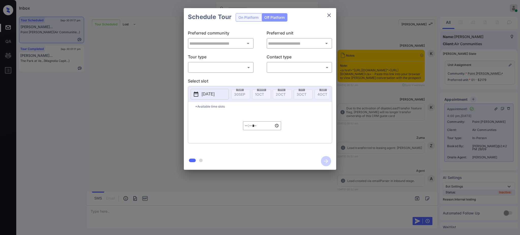
type input "**********"
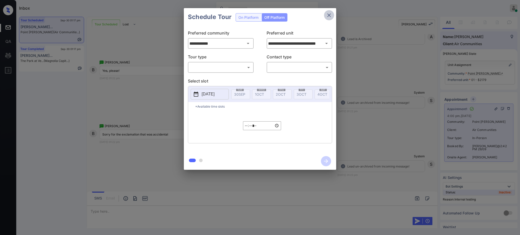
click at [329, 14] on icon "close" at bounding box center [329, 15] width 6 height 6
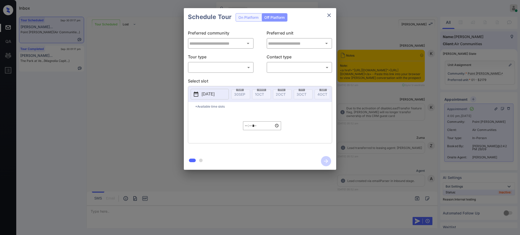
type input "**********"
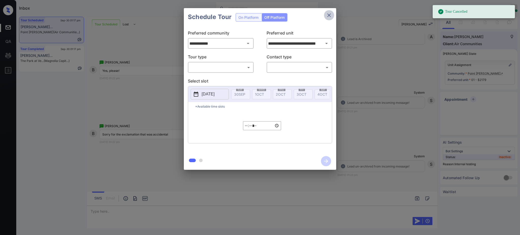
click at [328, 15] on icon "close" at bounding box center [329, 15] width 6 height 6
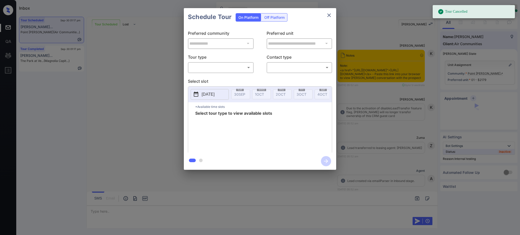
click at [205, 68] on body "Tour Cancelled Inbox Ajay Kumar Online Set yourself offline Set yourself on bre…" at bounding box center [260, 117] width 520 height 235
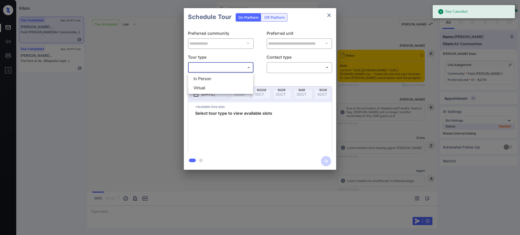
scroll to position [4363, 0]
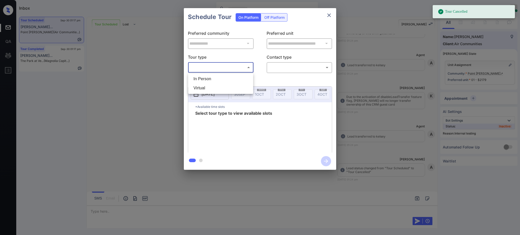
click at [207, 77] on li "In Person" at bounding box center [220, 78] width 62 height 9
type input "********"
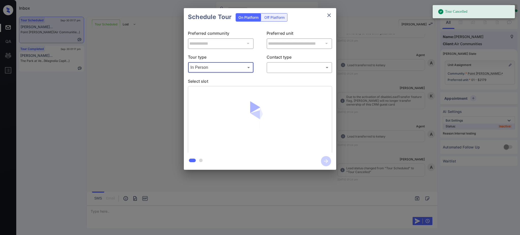
click at [283, 68] on body "Tour Cancelled Inbox Ajay Kumar Online Set yourself offline Set yourself on bre…" at bounding box center [260, 117] width 520 height 235
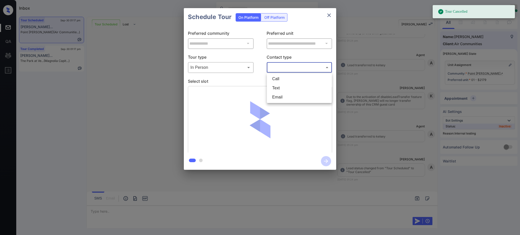
click at [278, 86] on li "Text" at bounding box center [299, 88] width 62 height 9
type input "****"
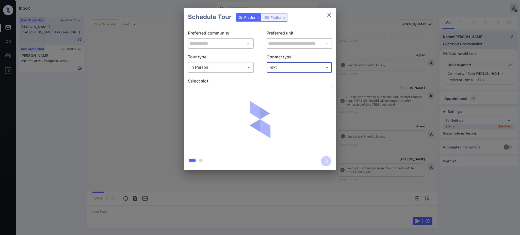
click at [230, 80] on p "Select slot" at bounding box center [260, 82] width 144 height 8
click at [239, 77] on div "**********" at bounding box center [260, 89] width 152 height 127
click at [238, 82] on p "Select slot" at bounding box center [260, 82] width 144 height 8
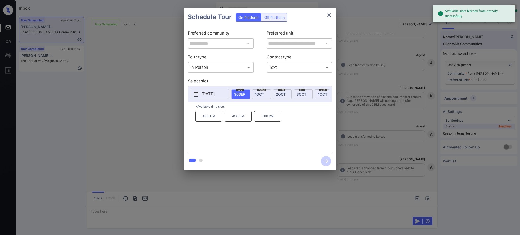
click at [224, 95] on button "2025-09-30" at bounding box center [210, 94] width 38 height 11
click at [245, 25] on div at bounding box center [244, 25] width 7 height 6
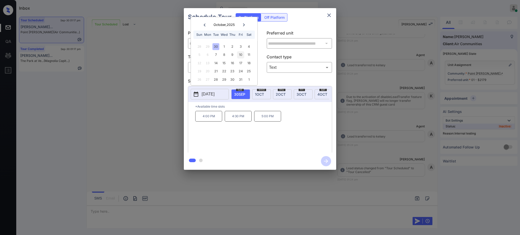
click at [239, 53] on div "10" at bounding box center [240, 54] width 7 height 7
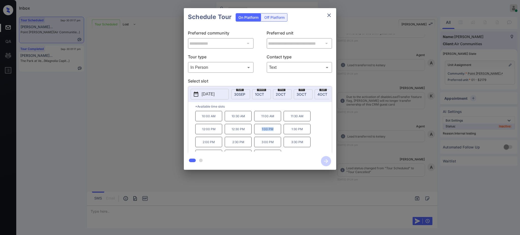
drag, startPoint x: 260, startPoint y: 134, endPoint x: 277, endPoint y: 133, distance: 16.5
click at [276, 134] on p "1:00 PM" at bounding box center [267, 129] width 27 height 10
copy p "1:00 PM"
click at [373, 146] on div "**********" at bounding box center [260, 89] width 520 height 178
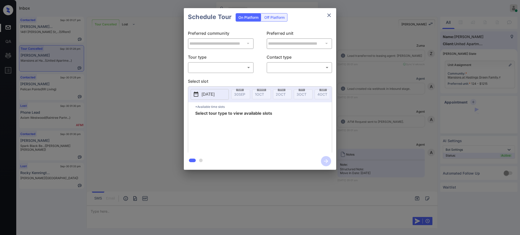
click at [206, 71] on body "Inbox Ajay Kumar Online Set yourself offline Set yourself on break Profile Swit…" at bounding box center [260, 117] width 520 height 235
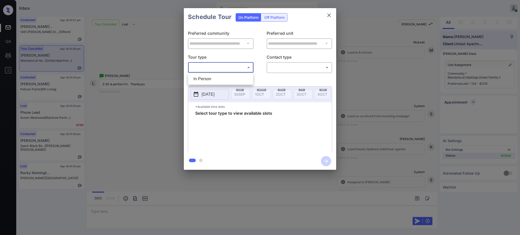
drag, startPoint x: 204, startPoint y: 79, endPoint x: 215, endPoint y: 78, distance: 10.7
click at [204, 80] on li "In Person" at bounding box center [220, 78] width 62 height 9
type input "********"
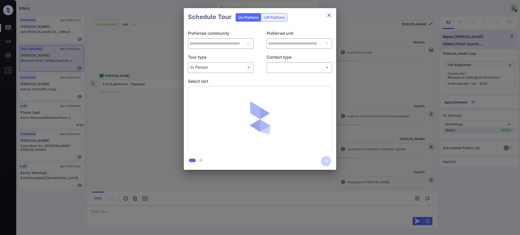
click at [280, 63] on div "​ ​" at bounding box center [300, 67] width 66 height 11
click at [282, 68] on body "Inbox Ajay Kumar Online Set yourself offline Set yourself on break Profile Swit…" at bounding box center [260, 117] width 520 height 235
click at [278, 85] on li "Text" at bounding box center [299, 88] width 62 height 9
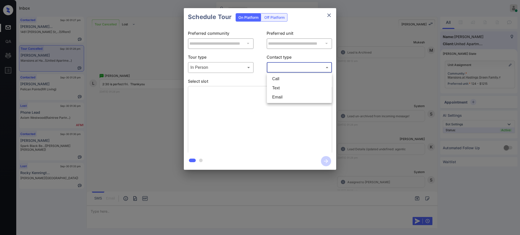
type input "****"
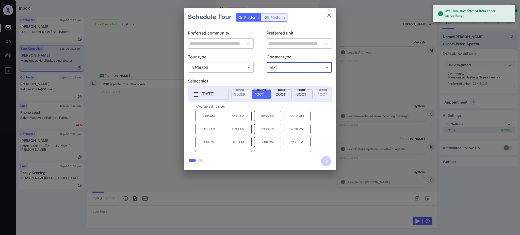
click at [212, 98] on button "[DATE]" at bounding box center [210, 94] width 38 height 11
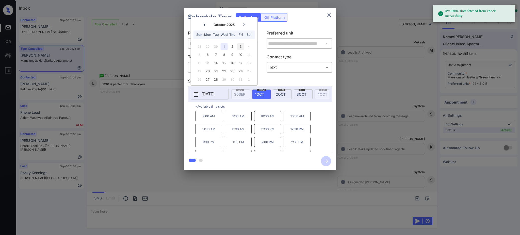
click at [239, 45] on div "3" at bounding box center [240, 46] width 7 height 7
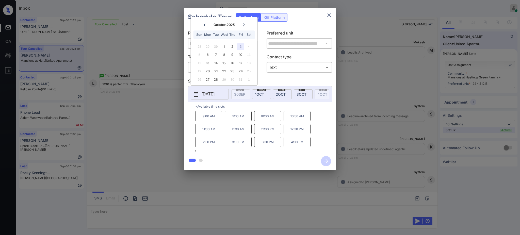
click at [207, 147] on p "2:30 PM" at bounding box center [208, 142] width 27 height 10
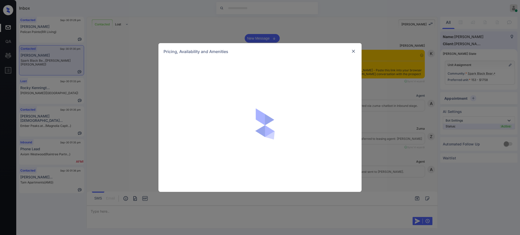
scroll to position [509, 0]
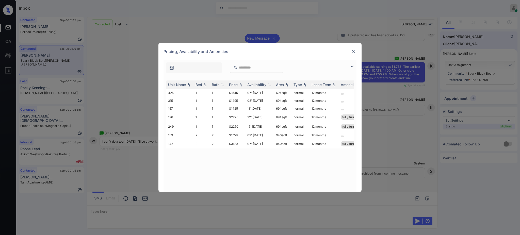
click at [352, 51] on img at bounding box center [353, 51] width 5 height 5
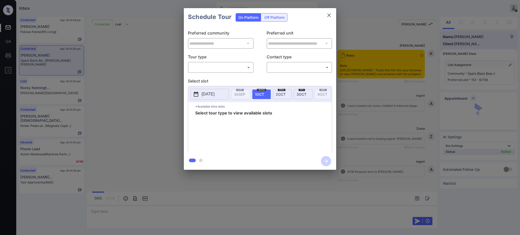
click at [204, 66] on body "Inbox [PERSON_NAME] Online Set yourself offline Set yourself on break Profile S…" at bounding box center [260, 117] width 520 height 235
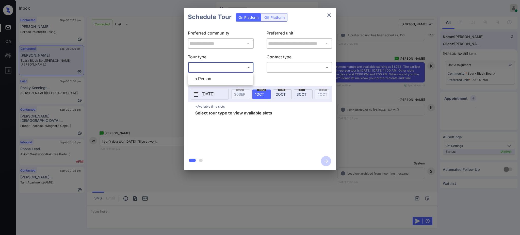
click at [205, 77] on li "In Person" at bounding box center [220, 78] width 62 height 9
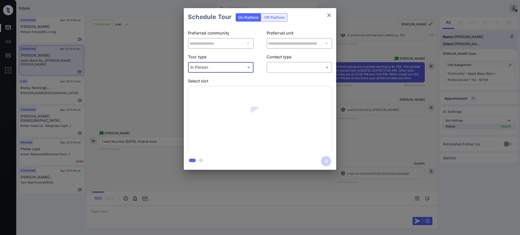
type input "********"
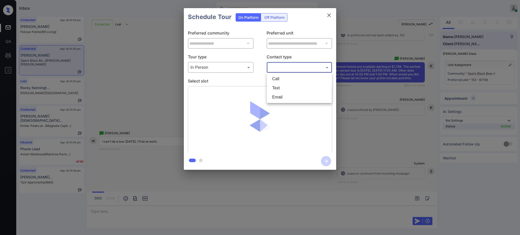
click at [276, 66] on body "Inbox Ajay Kumar Online Set yourself offline Set yourself on break Profile Swit…" at bounding box center [260, 117] width 520 height 235
click at [274, 85] on li "Text" at bounding box center [299, 88] width 62 height 9
type input "****"
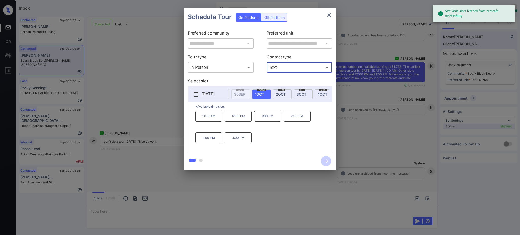
click at [207, 93] on p "2025-10-01" at bounding box center [208, 94] width 13 height 6
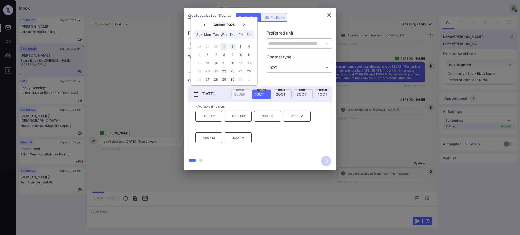
click at [233, 44] on div "2" at bounding box center [232, 46] width 7 height 7
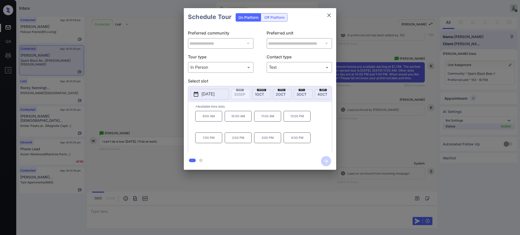
click at [366, 118] on div "**********" at bounding box center [260, 89] width 520 height 178
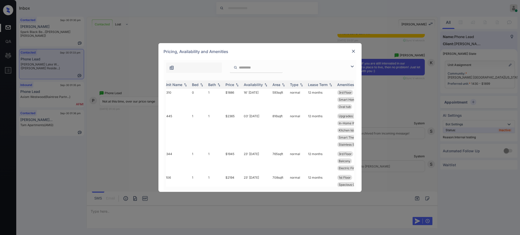
scroll to position [575, 4]
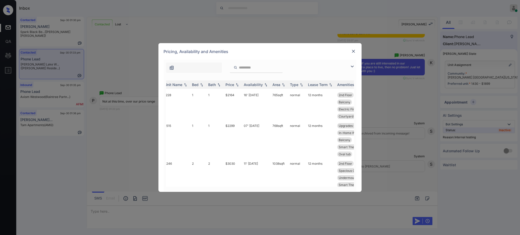
click at [353, 52] on img at bounding box center [353, 51] width 5 height 5
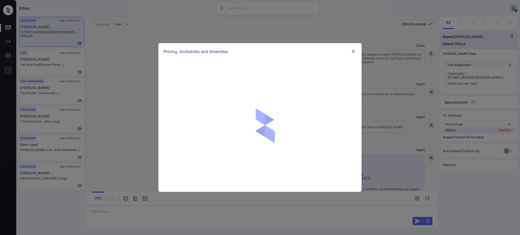
scroll to position [600, 0]
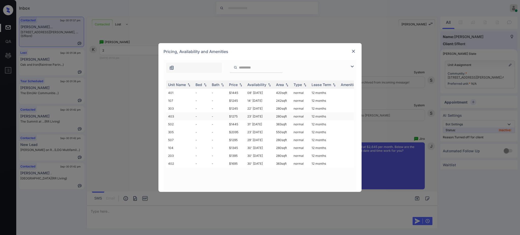
click at [234, 117] on td "$1275" at bounding box center [236, 117] width 18 height 8
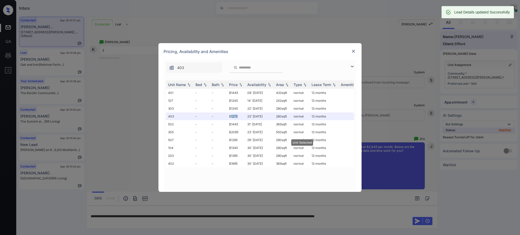
click at [353, 50] on img at bounding box center [353, 51] width 5 height 5
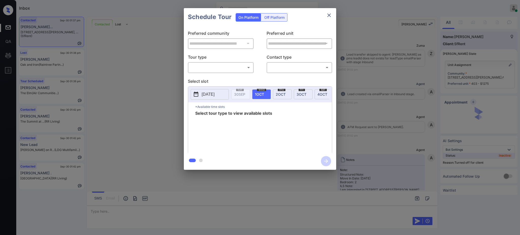
scroll to position [770, 0]
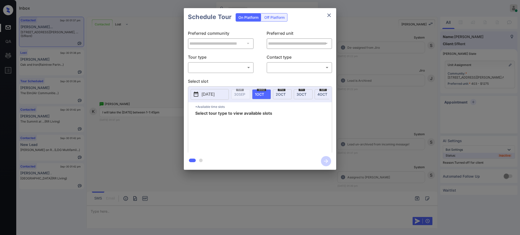
click at [270, 18] on div "Off Platform" at bounding box center [274, 17] width 25 height 8
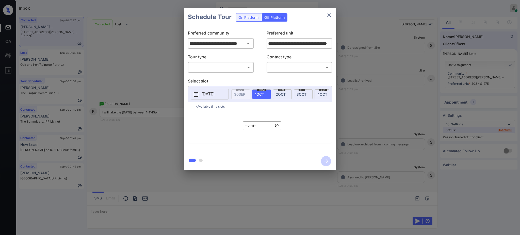
click at [214, 69] on body "Inbox Ajay Kumar Online Set yourself offline Set yourself on break Profile Swit…" at bounding box center [260, 117] width 520 height 235
click at [213, 77] on li "In Person" at bounding box center [220, 78] width 62 height 9
type input "********"
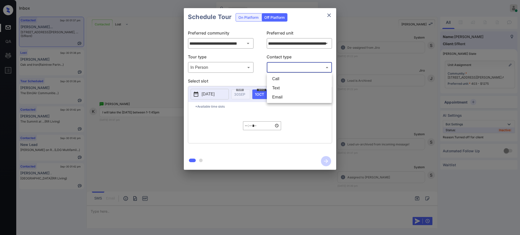
click at [283, 65] on body "Inbox Ajay Kumar Online Set yourself offline Set yourself on break Profile Swit…" at bounding box center [260, 117] width 520 height 235
click at [278, 88] on li "Text" at bounding box center [299, 88] width 62 height 9
type input "****"
click at [209, 92] on p "2025-09-30" at bounding box center [208, 94] width 13 height 6
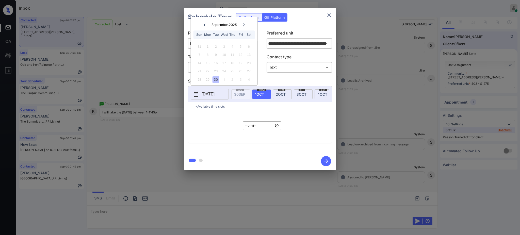
click at [244, 24] on icon at bounding box center [244, 24] width 2 height 3
click at [248, 46] on div "4" at bounding box center [248, 46] width 7 height 7
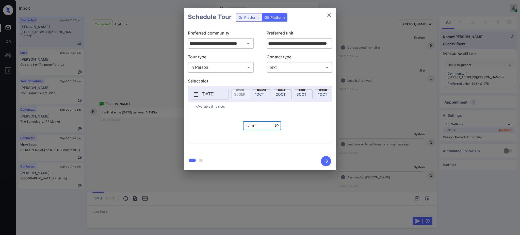
click at [247, 130] on input "*****" at bounding box center [262, 125] width 38 height 9
type input "*****"
click at [322, 161] on icon "button" at bounding box center [326, 161] width 10 height 10
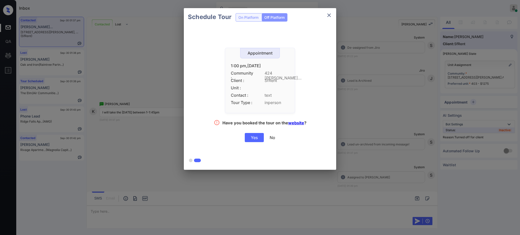
click at [253, 141] on div "Yes" at bounding box center [254, 137] width 19 height 9
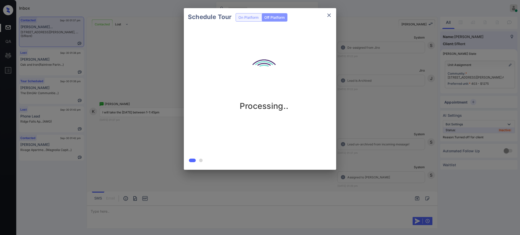
click at [360, 141] on div "Schedule Tour On Platform Off Platform Processing.." at bounding box center [260, 89] width 520 height 178
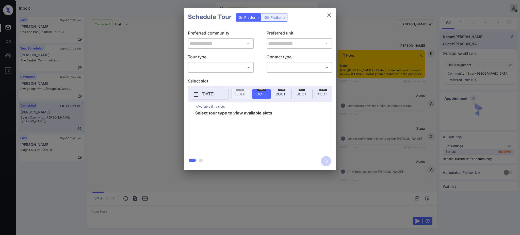
click at [214, 69] on body "Inbox [PERSON_NAME] Online Set yourself offline Set yourself on break Profile S…" at bounding box center [260, 117] width 520 height 235
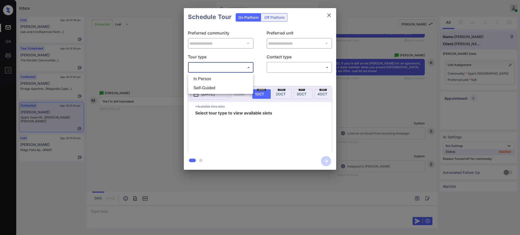
click at [212, 77] on li "In Person" at bounding box center [220, 78] width 62 height 9
type input "********"
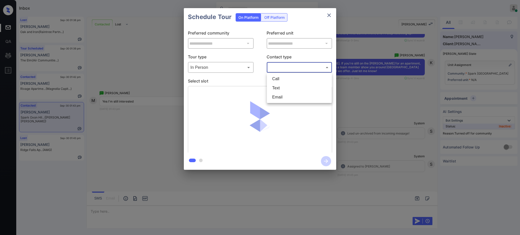
click at [289, 68] on body "Inbox [PERSON_NAME] Online Set yourself offline Set yourself on break Profile S…" at bounding box center [260, 117] width 520 height 235
click at [283, 90] on li "Text" at bounding box center [299, 88] width 62 height 9
type input "****"
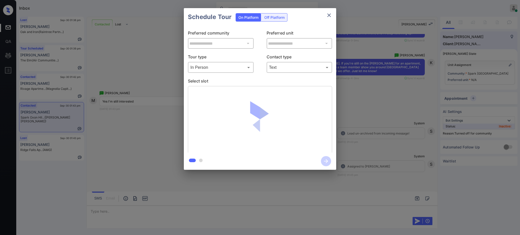
click at [245, 81] on p "Select slot" at bounding box center [260, 82] width 144 height 8
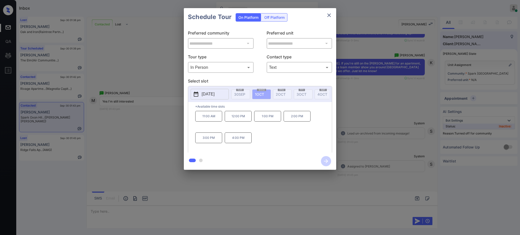
click at [226, 93] on button "[DATE]" at bounding box center [210, 94] width 38 height 11
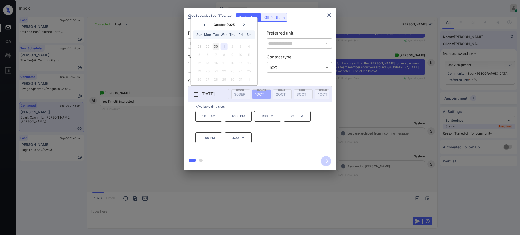
click at [216, 47] on div "30" at bounding box center [216, 46] width 7 height 7
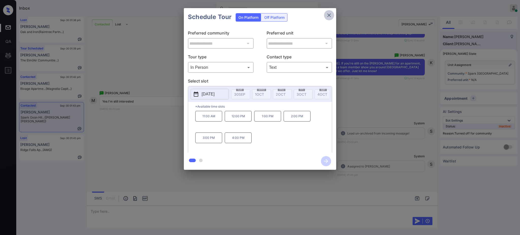
click at [327, 15] on icon "close" at bounding box center [329, 15] width 6 height 6
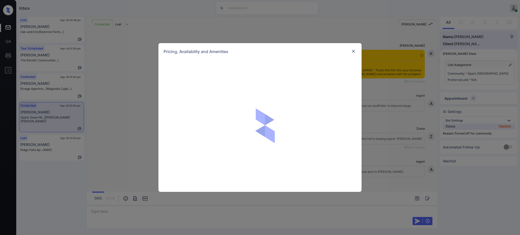
scroll to position [129, 0]
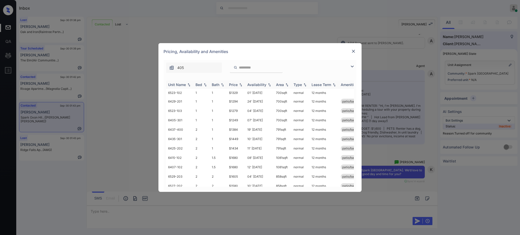
click at [199, 86] on div "Bed" at bounding box center [199, 85] width 7 height 4
drag, startPoint x: 225, startPoint y: 148, endPoint x: 240, endPoint y: 151, distance: 15.4
click at [239, 151] on tr "6527-202 2 2 $1580 10' Oct 25 858 sqft normal 12 months patio/balcony renovated" at bounding box center [298, 149] width 265 height 9
copy tr "$1580"
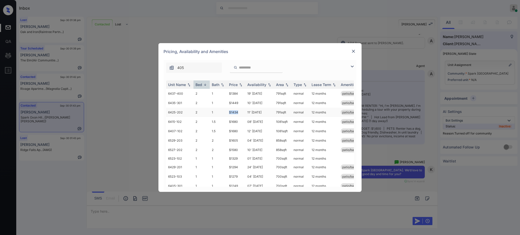
drag, startPoint x: 226, startPoint y: 111, endPoint x: 240, endPoint y: 114, distance: 14.4
click at [240, 114] on tr "6425-202 2 1 $1434 11' Oct 25 791 sqft normal 12 months patio/balcony renovated" at bounding box center [298, 112] width 265 height 9
copy tr "$1434"
click at [351, 51] on img at bounding box center [353, 51] width 5 height 5
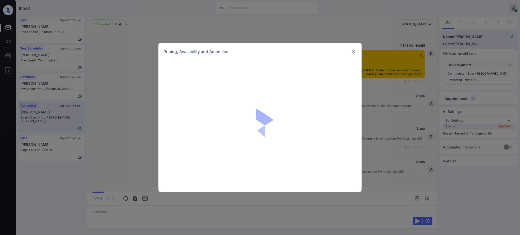
scroll to position [129, 0]
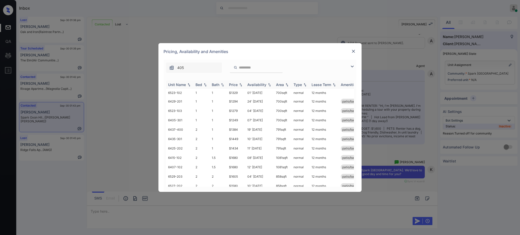
click at [201, 83] on div "Bed" at bounding box center [199, 85] width 7 height 4
drag, startPoint x: 228, startPoint y: 94, endPoint x: 246, endPoint y: 94, distance: 18.5
click at [243, 94] on td "$1384" at bounding box center [236, 93] width 18 height 9
copy td "$1384"
click at [354, 49] on img at bounding box center [353, 51] width 5 height 5
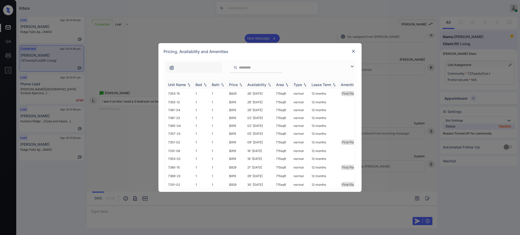
click at [197, 85] on div "Bed" at bounding box center [199, 85] width 7 height 4
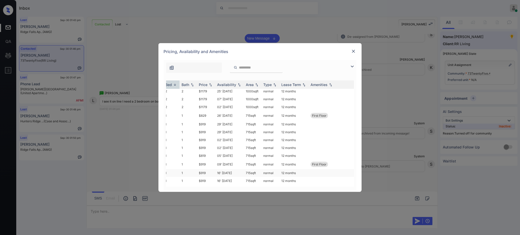
drag, startPoint x: 247, startPoint y: 187, endPoint x: 269, endPoint y: 173, distance: 25.8
click at [267, 182] on div "Unit Name Bed Bath Price Availability Area Type Lease Term Amenities 7339-07 3 …" at bounding box center [260, 134] width 188 height 106
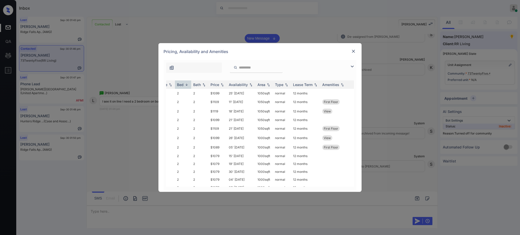
scroll to position [271, 0]
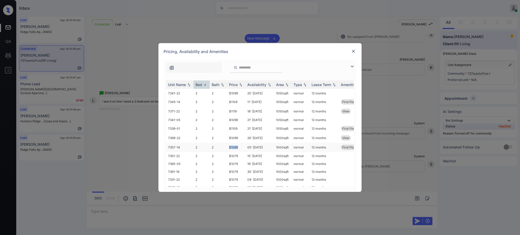
drag, startPoint x: 228, startPoint y: 148, endPoint x: 244, endPoint y: 149, distance: 16.3
click at [244, 149] on td "$1089" at bounding box center [236, 147] width 18 height 9
copy td "$1089"
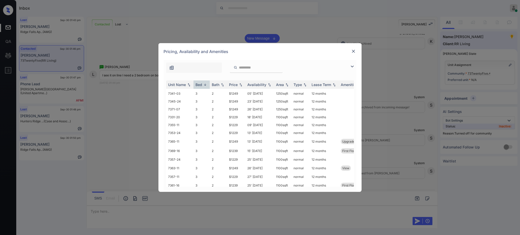
scroll to position [0, 0]
click at [354, 49] on img at bounding box center [353, 51] width 5 height 5
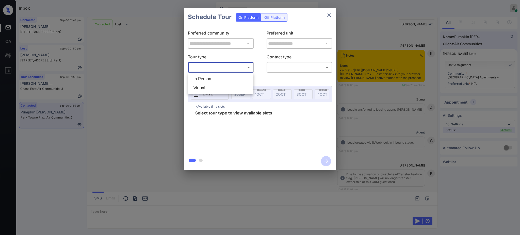
scroll to position [525, 0]
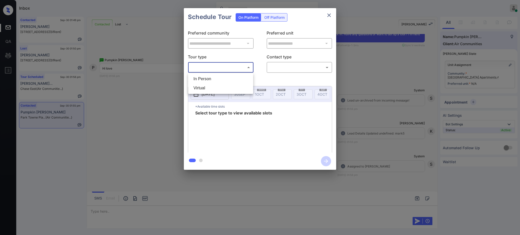
click at [213, 76] on li "In Person" at bounding box center [220, 78] width 62 height 9
type input "********"
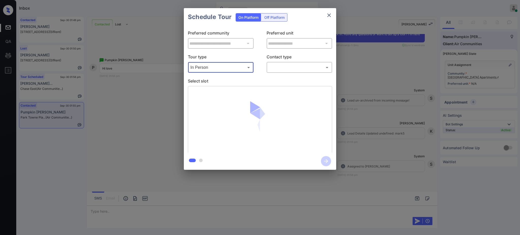
click at [279, 67] on body "Inbox [PERSON_NAME] Online Set yourself offline Set yourself on break Profile S…" at bounding box center [260, 117] width 520 height 235
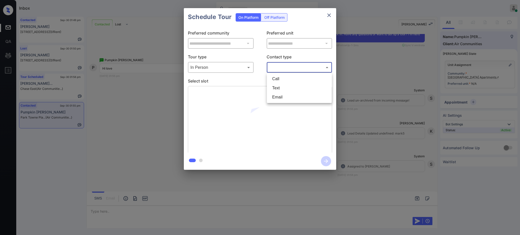
click at [276, 91] on li "Text" at bounding box center [299, 88] width 62 height 9
type input "****"
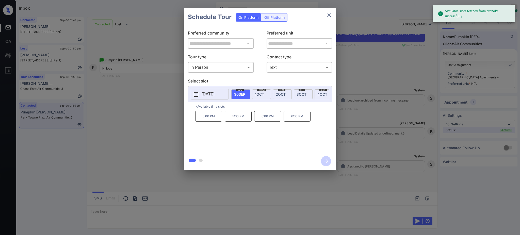
click at [209, 89] on button "[DATE]" at bounding box center [210, 94] width 38 height 11
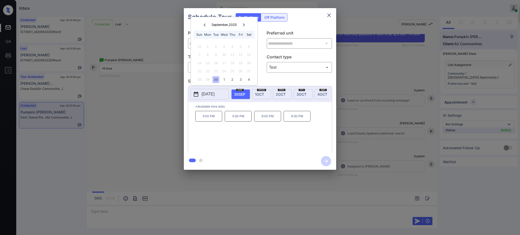
click at [241, 24] on div at bounding box center [244, 25] width 7 height 6
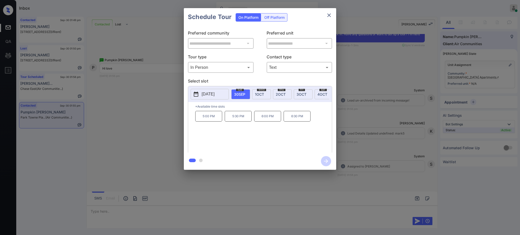
click at [383, 154] on div "**********" at bounding box center [260, 89] width 520 height 178
